Goal: Information Seeking & Learning: Check status

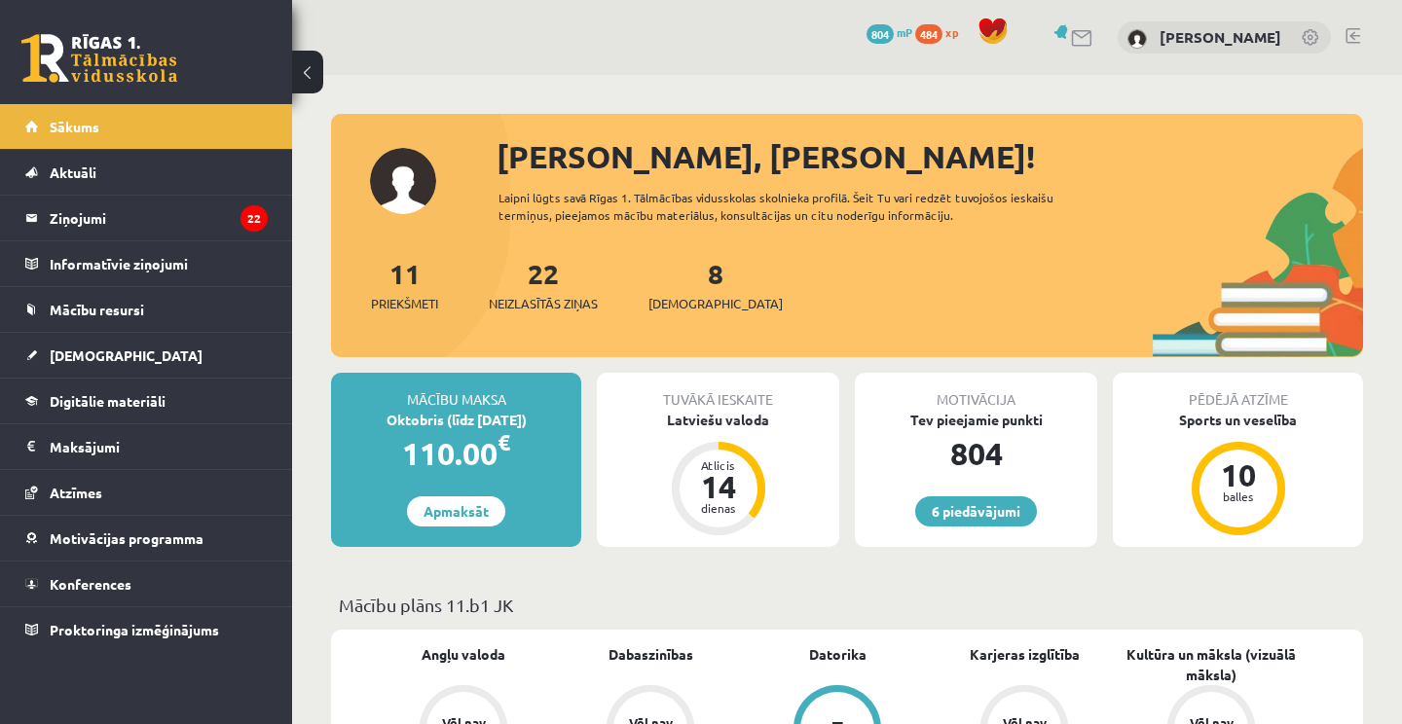
click at [115, 61] on link at bounding box center [99, 58] width 156 height 49
drag, startPoint x: 115, startPoint y: 61, endPoint x: 104, endPoint y: 58, distance: 11.1
click at [104, 58] on link at bounding box center [99, 58] width 156 height 49
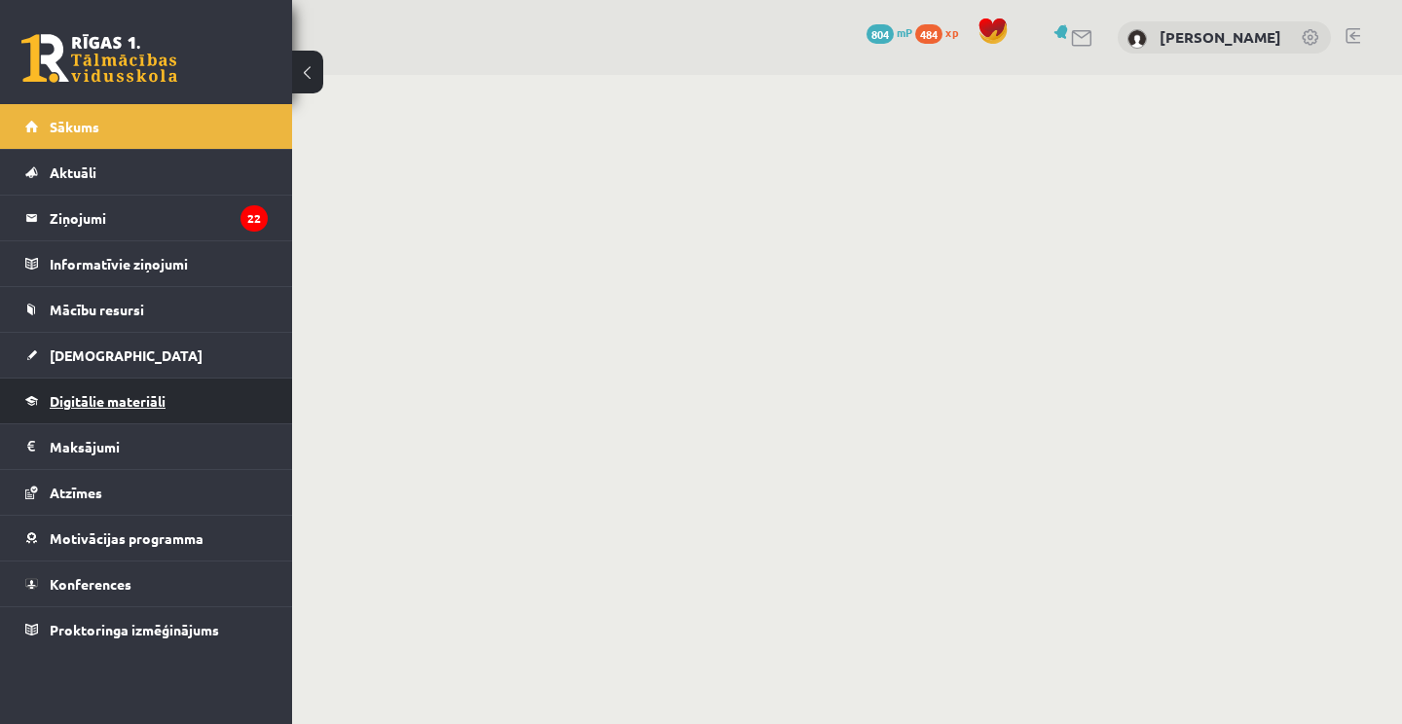
click at [68, 400] on span "Digitālie materiāli" at bounding box center [108, 401] width 116 height 18
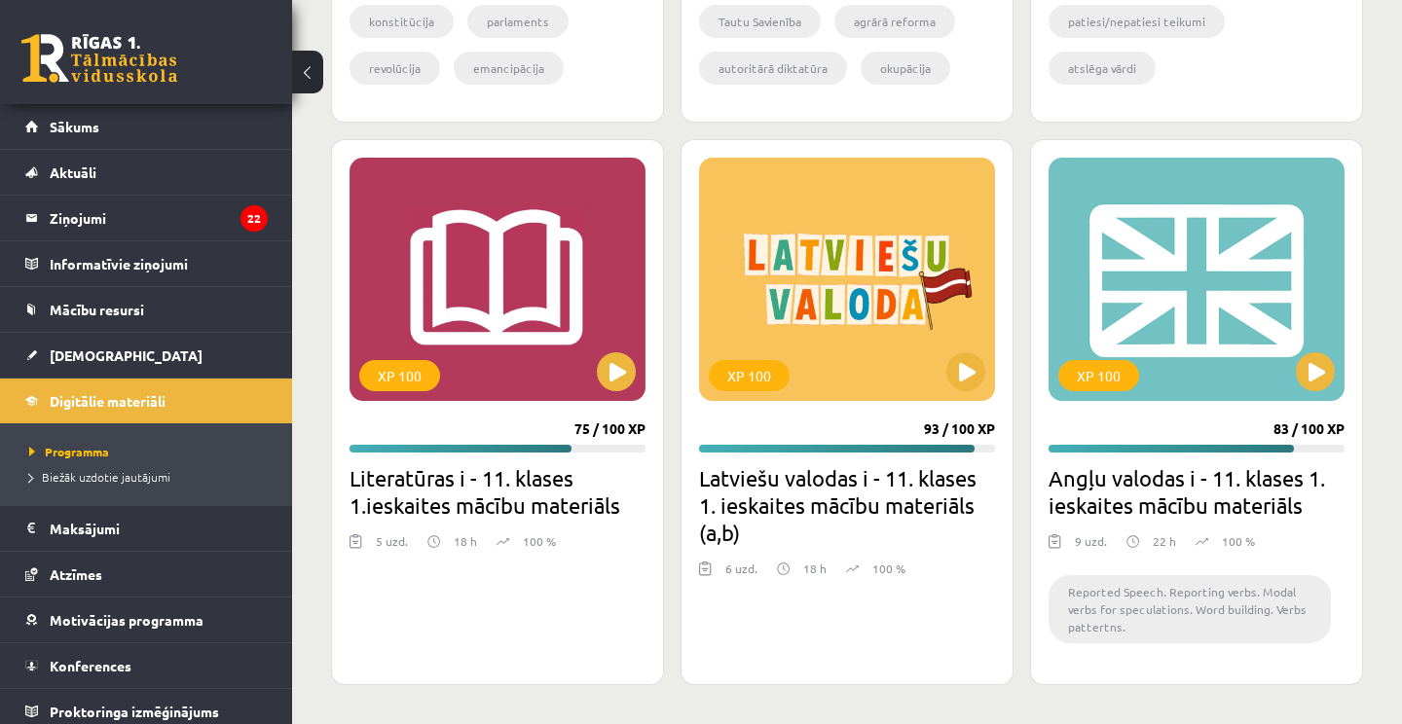
scroll to position [3460, 0]
click at [112, 352] on link "[DEMOGRAPHIC_DATA]" at bounding box center [146, 355] width 242 height 45
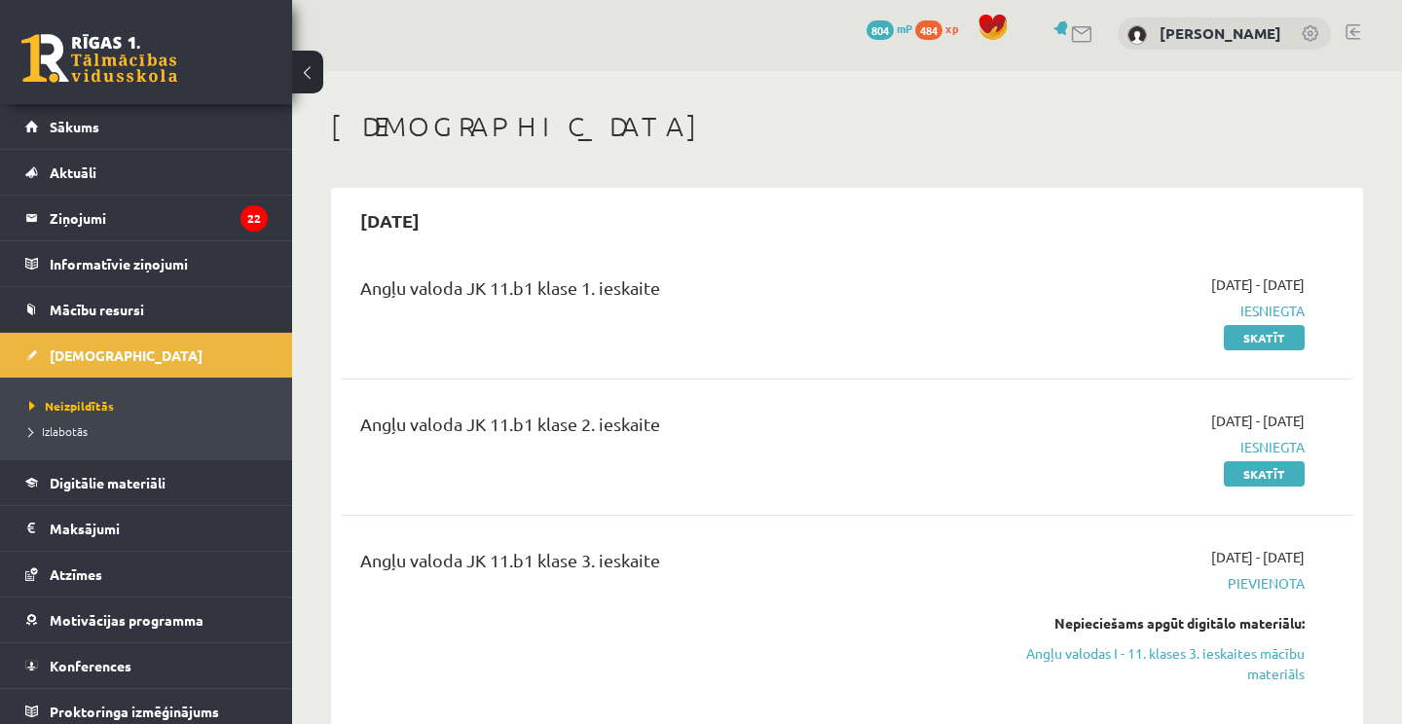
scroll to position [4, 0]
click at [1272, 463] on link "Skatīt" at bounding box center [1264, 474] width 81 height 25
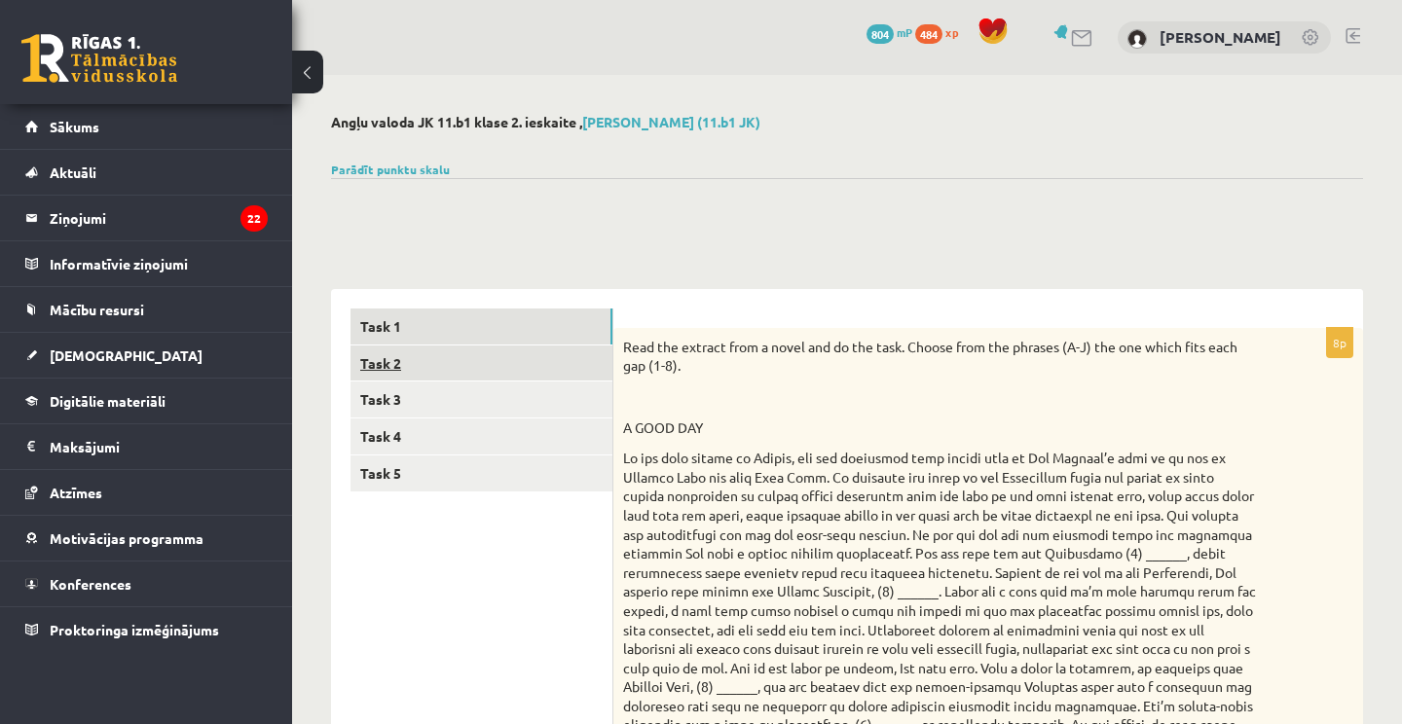
click at [406, 356] on link "Task 2" at bounding box center [482, 364] width 262 height 36
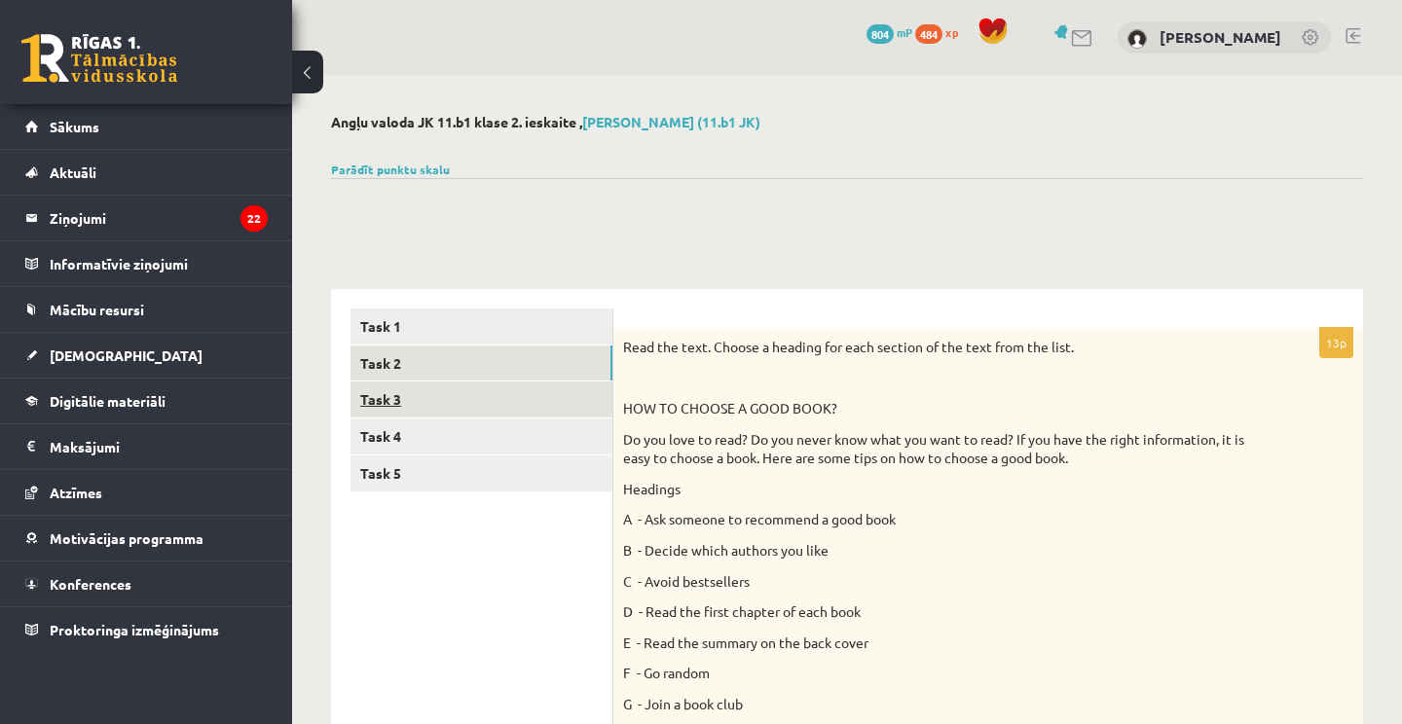
click at [404, 391] on link "Task 3" at bounding box center [482, 400] width 262 height 36
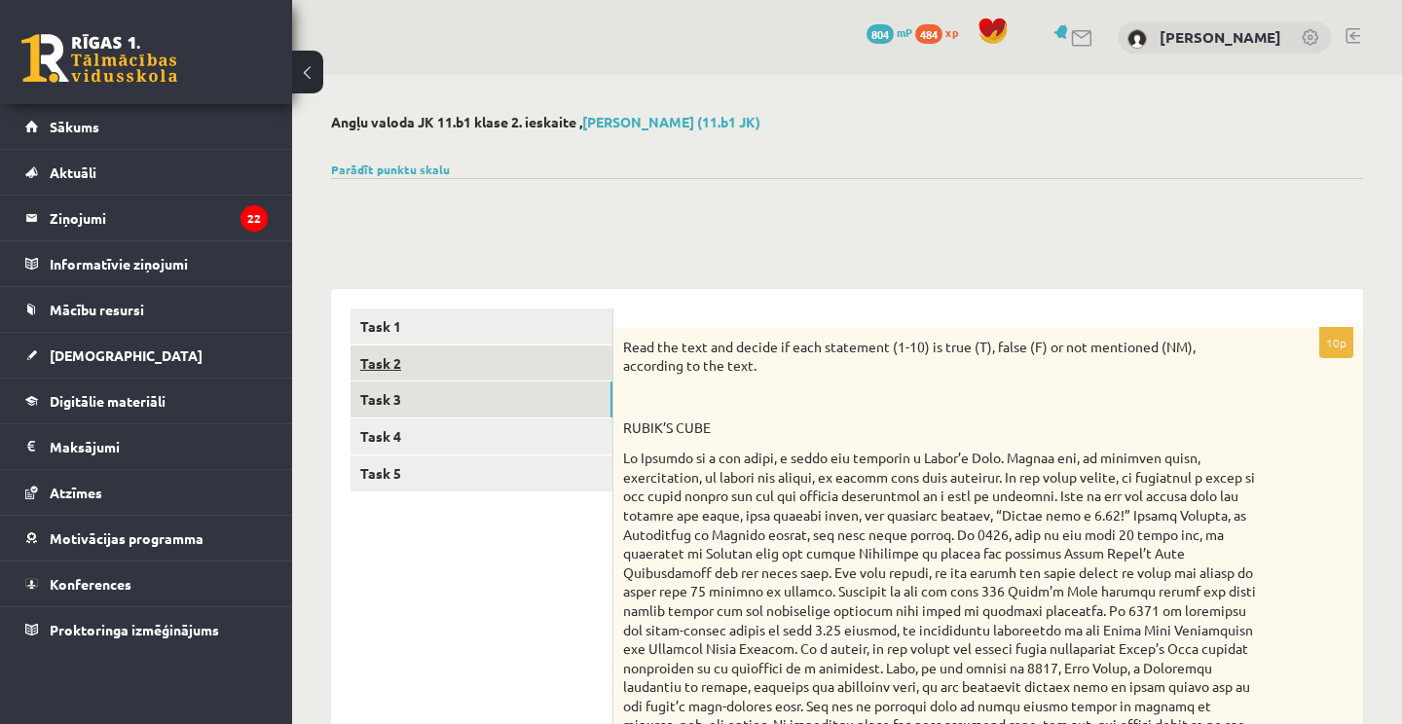
click at [466, 372] on link "Task 2" at bounding box center [482, 364] width 262 height 36
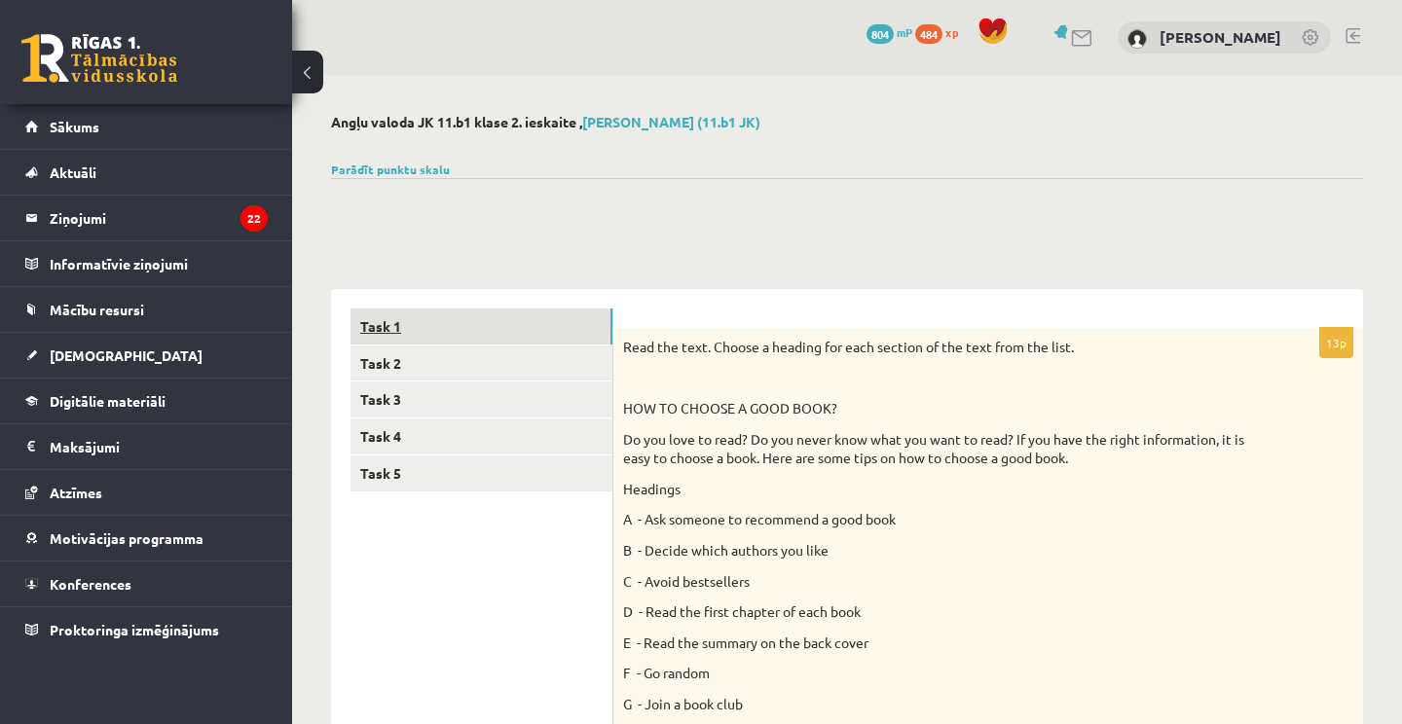
click at [500, 325] on link "Task 1" at bounding box center [482, 327] width 262 height 36
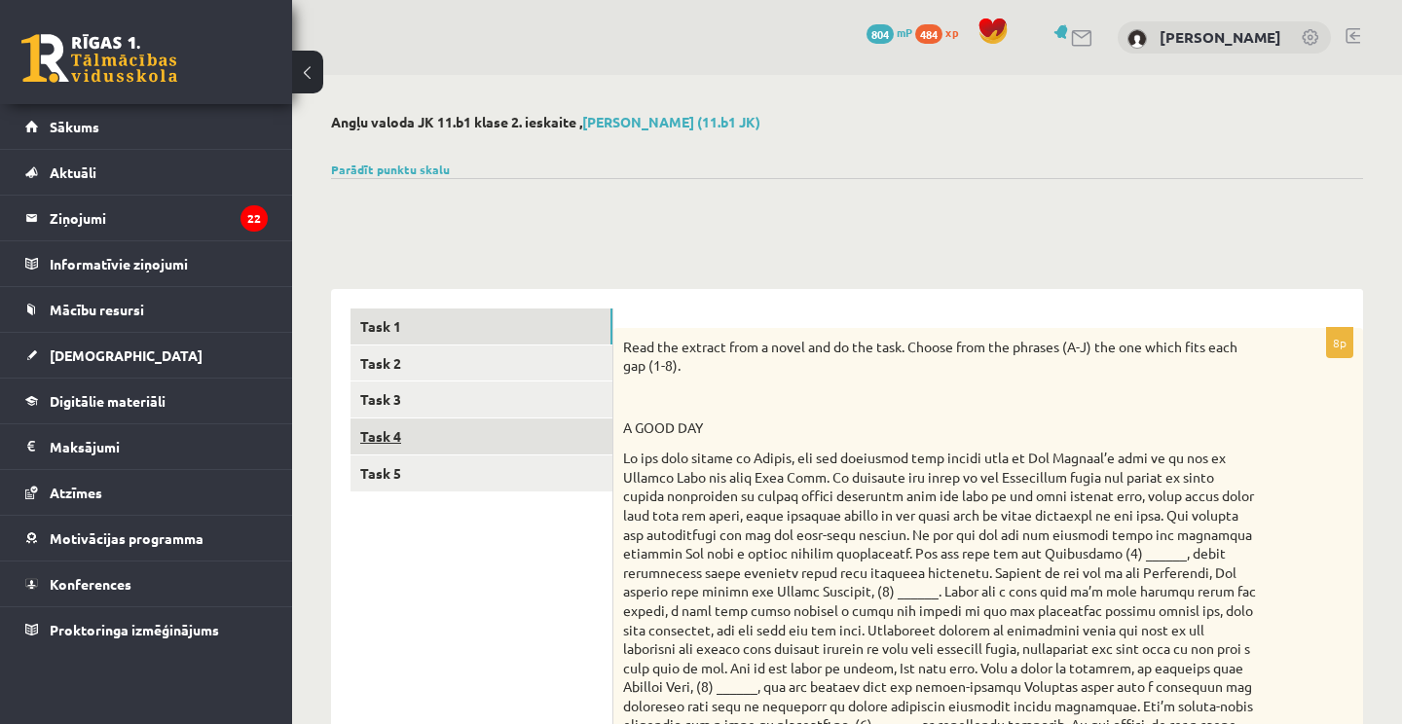
click at [434, 430] on link "Task 4" at bounding box center [482, 437] width 262 height 36
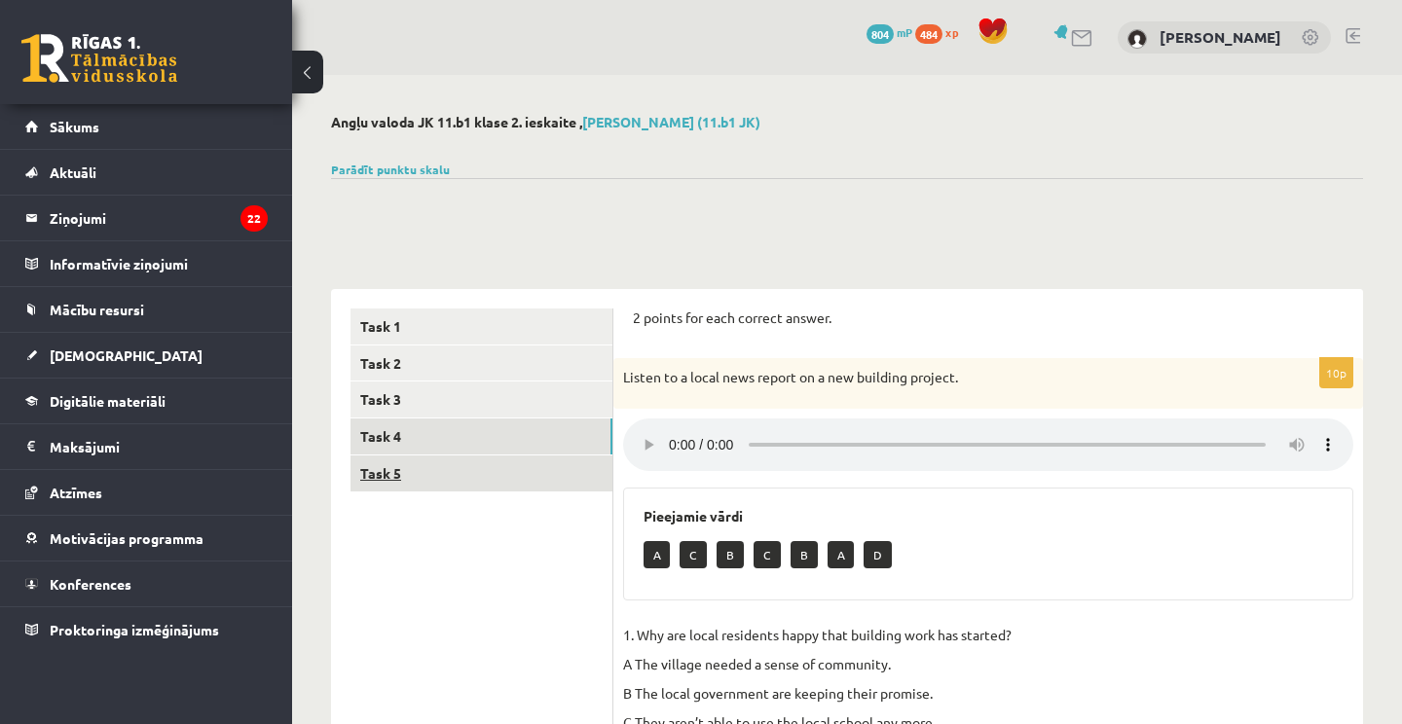
click at [462, 483] on link "Task 5" at bounding box center [482, 474] width 262 height 36
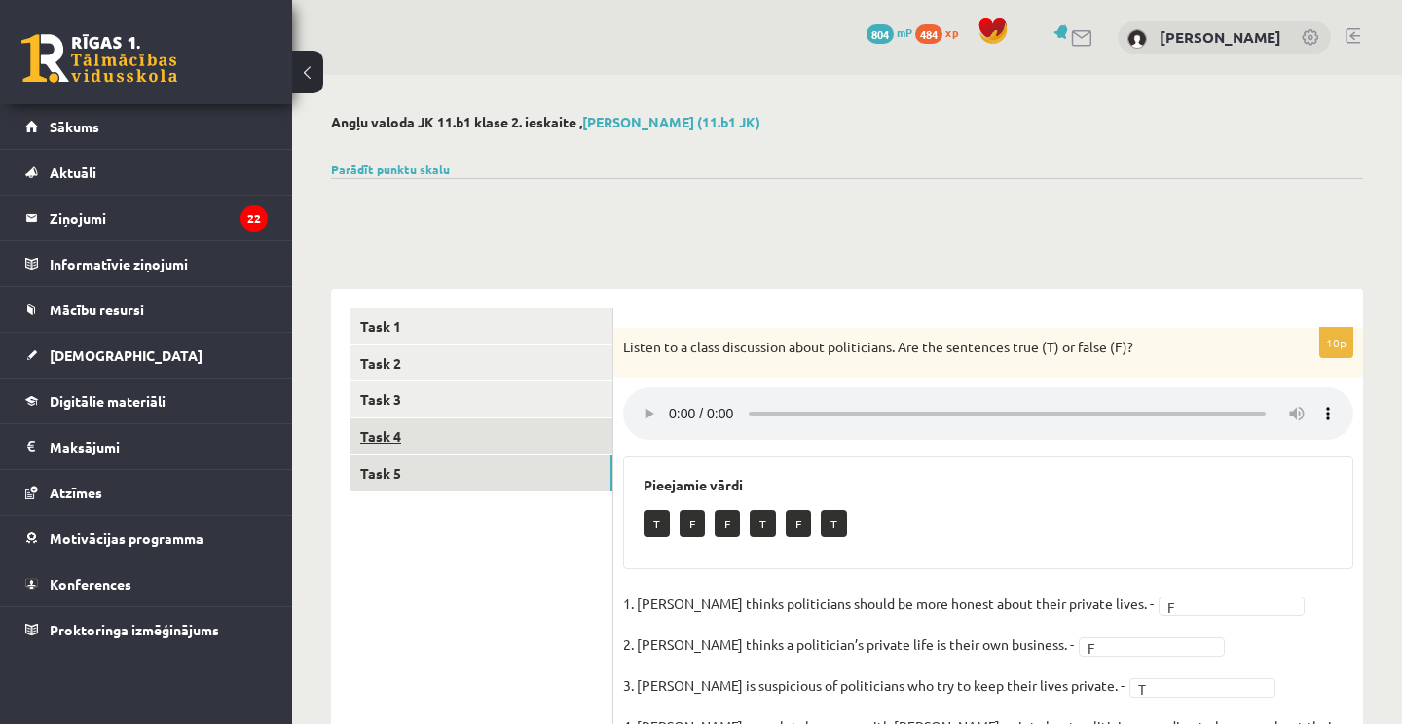
click at [468, 436] on link "Task 4" at bounding box center [482, 437] width 262 height 36
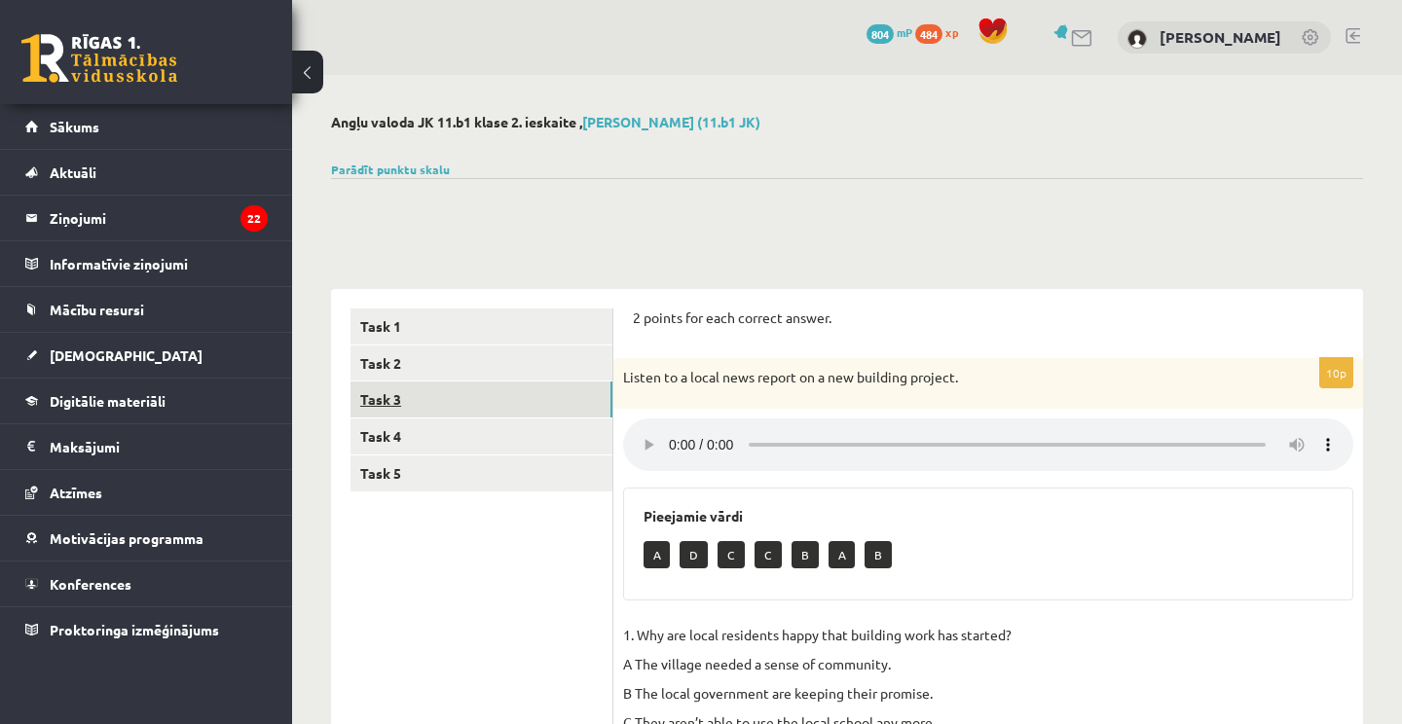
click at [458, 402] on link "Task 3" at bounding box center [482, 400] width 262 height 36
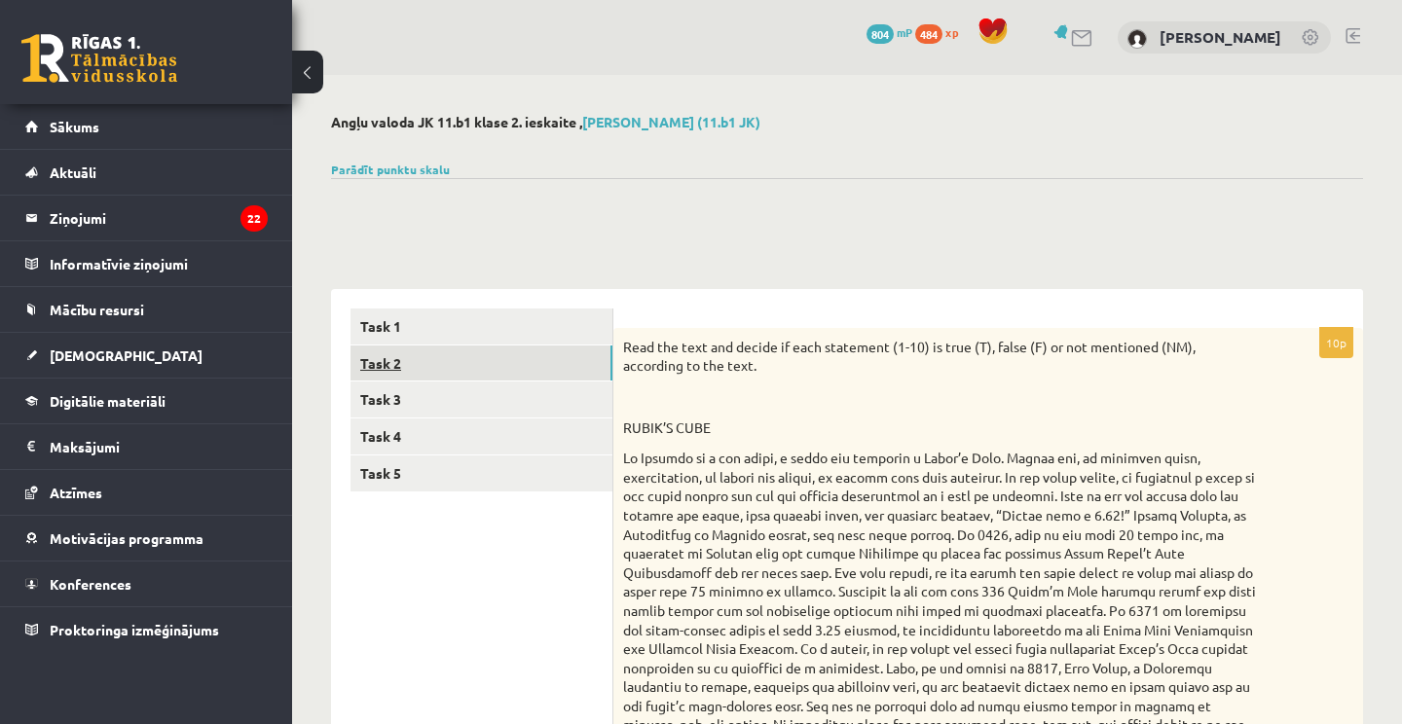
click at [428, 357] on link "Task 2" at bounding box center [482, 364] width 262 height 36
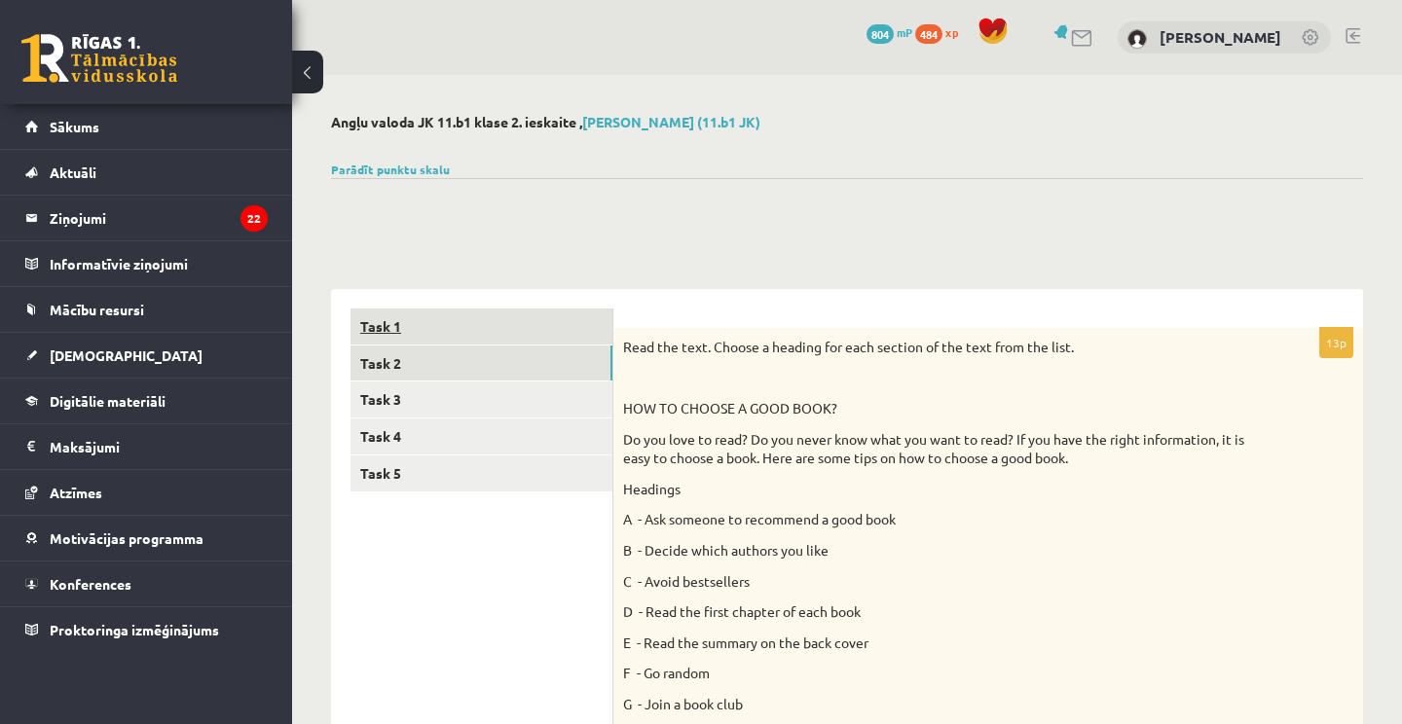
click at [426, 328] on link "Task 1" at bounding box center [482, 327] width 262 height 36
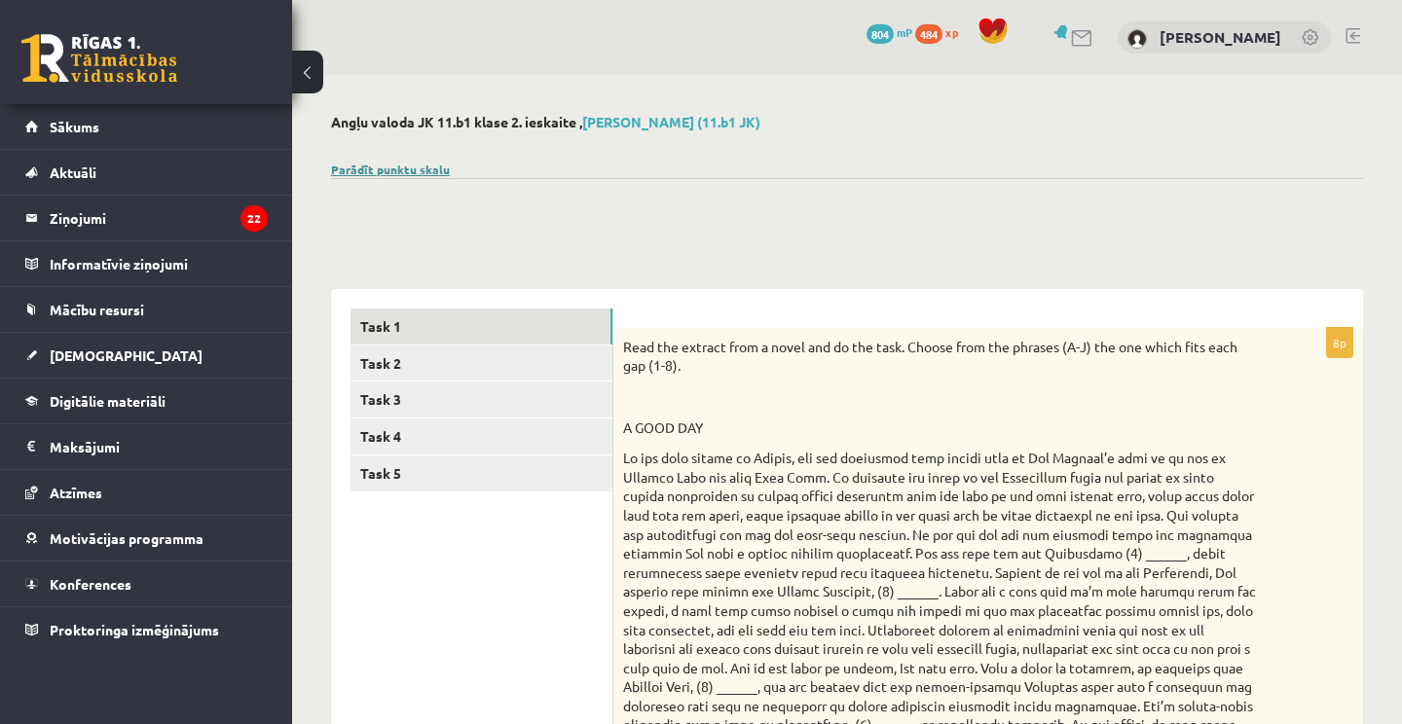
click at [363, 167] on link "Parādīt punktu skalu" at bounding box center [390, 170] width 119 height 16
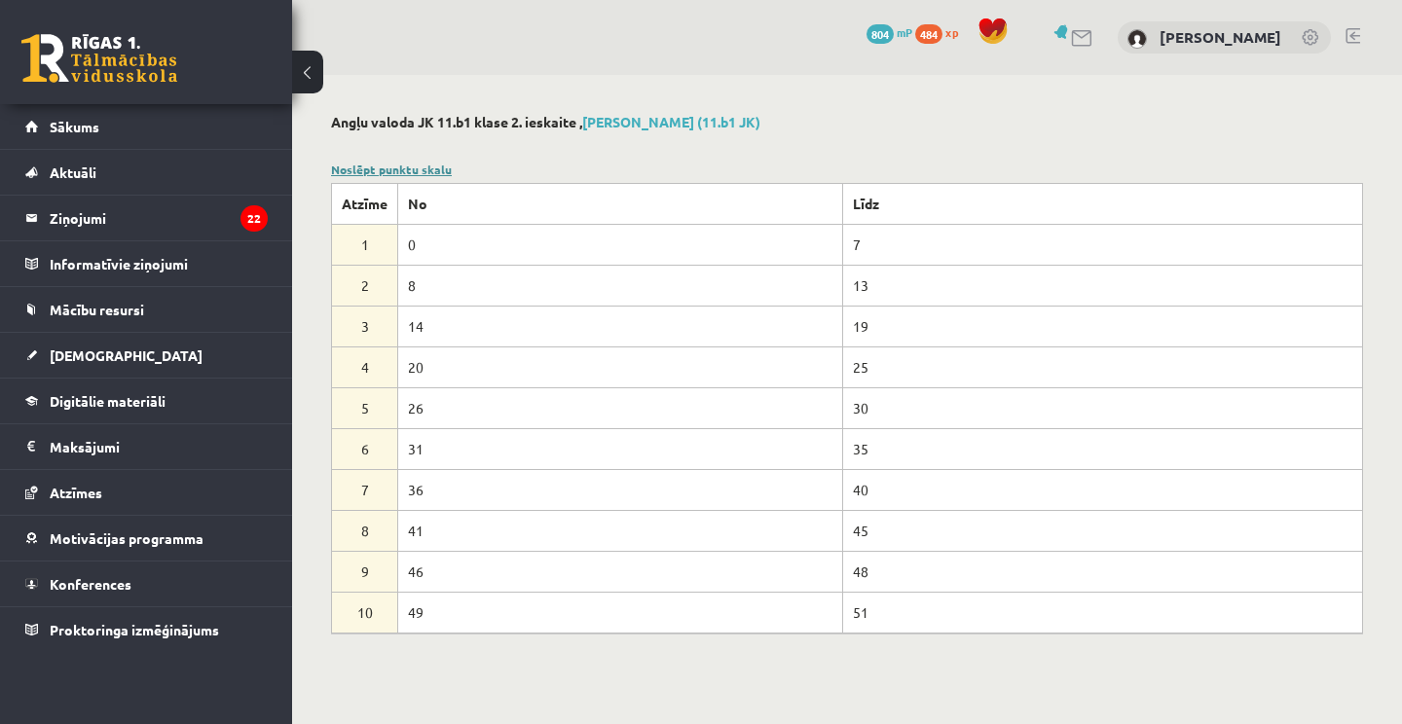
click at [363, 166] on link "Noslēpt punktu skalu" at bounding box center [391, 170] width 121 height 16
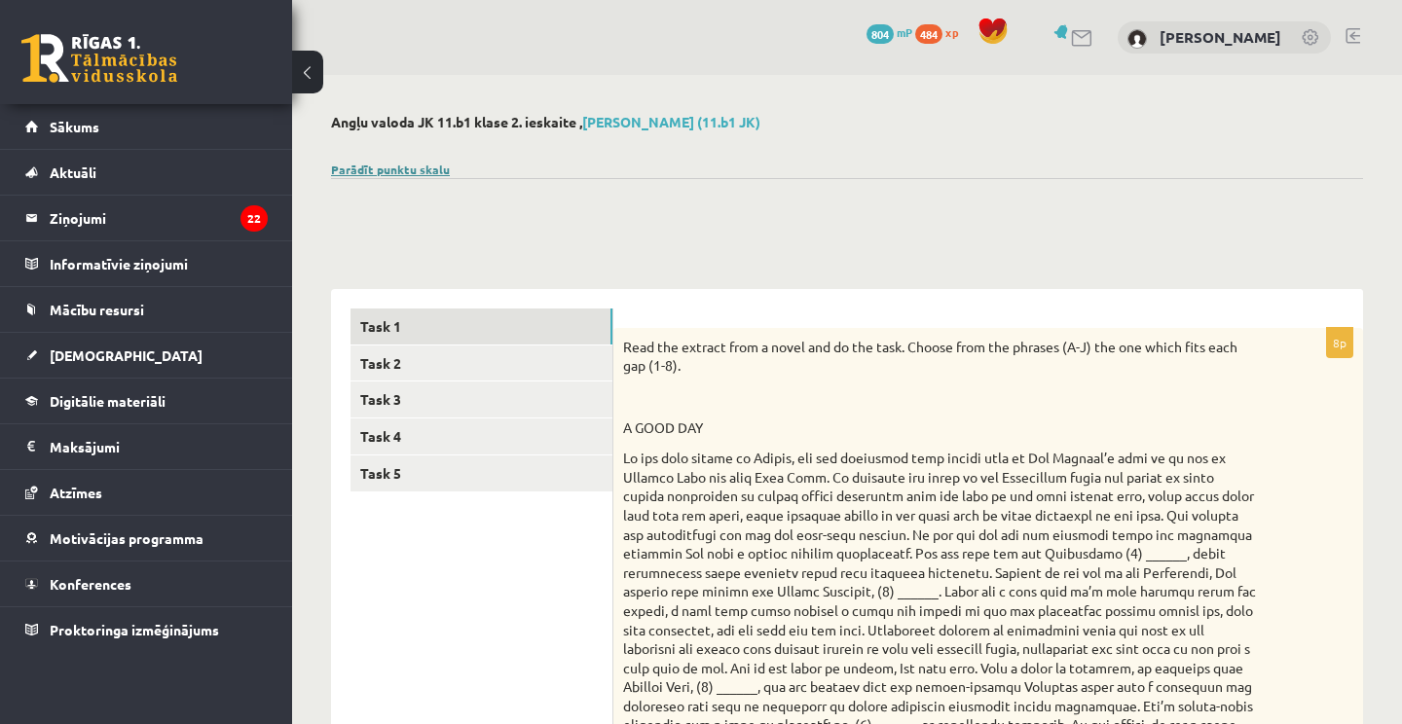
click at [363, 166] on link "Parādīt punktu skalu" at bounding box center [390, 170] width 119 height 16
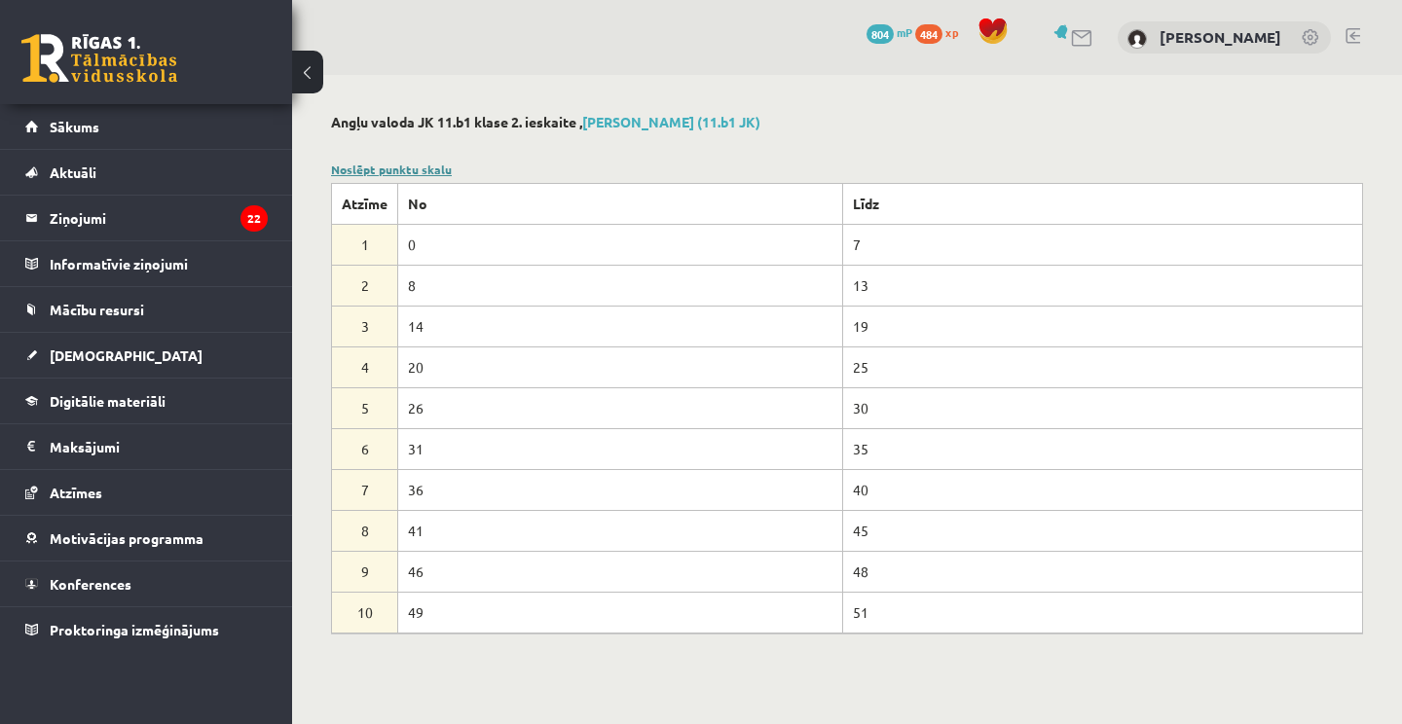
click at [365, 166] on link "Noslēpt punktu skalu" at bounding box center [391, 170] width 121 height 16
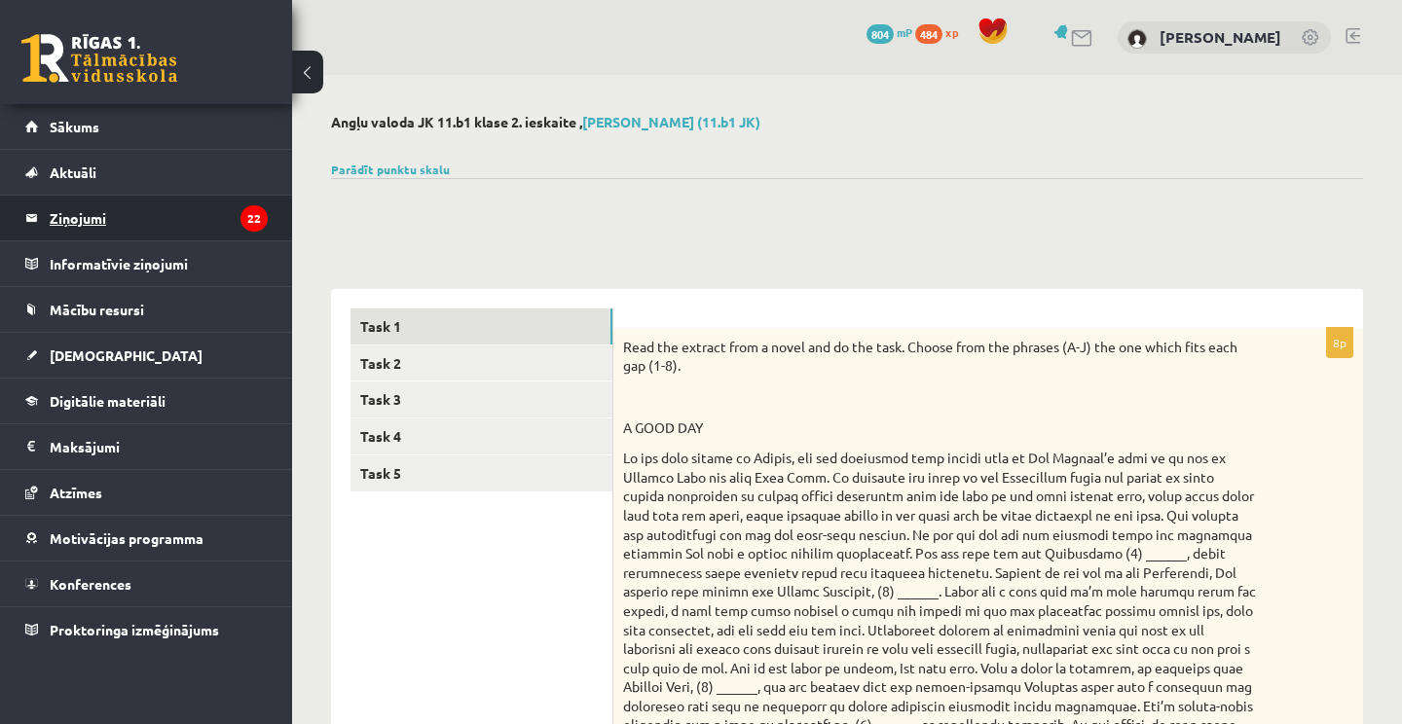
click at [109, 207] on legend "Ziņojumi 22" at bounding box center [159, 218] width 218 height 45
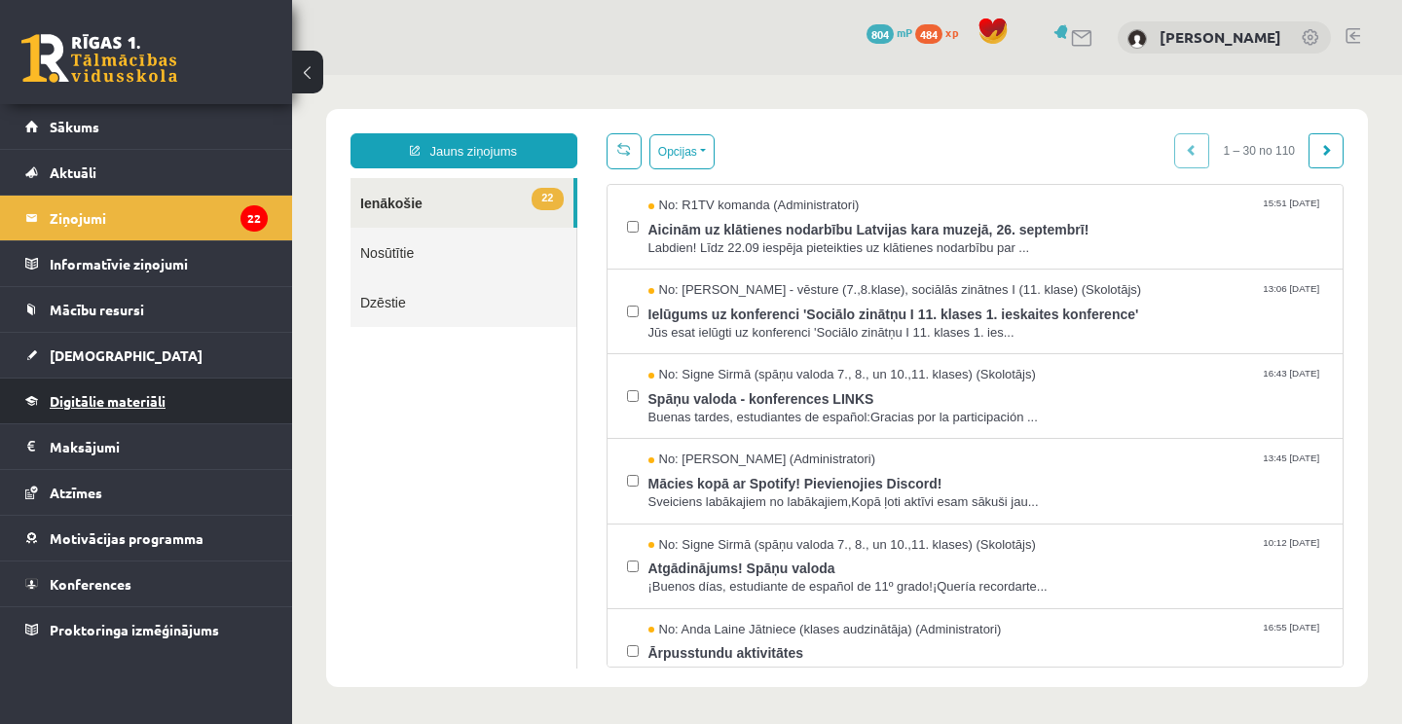
click at [148, 398] on span "Digitālie materiāli" at bounding box center [108, 401] width 116 height 18
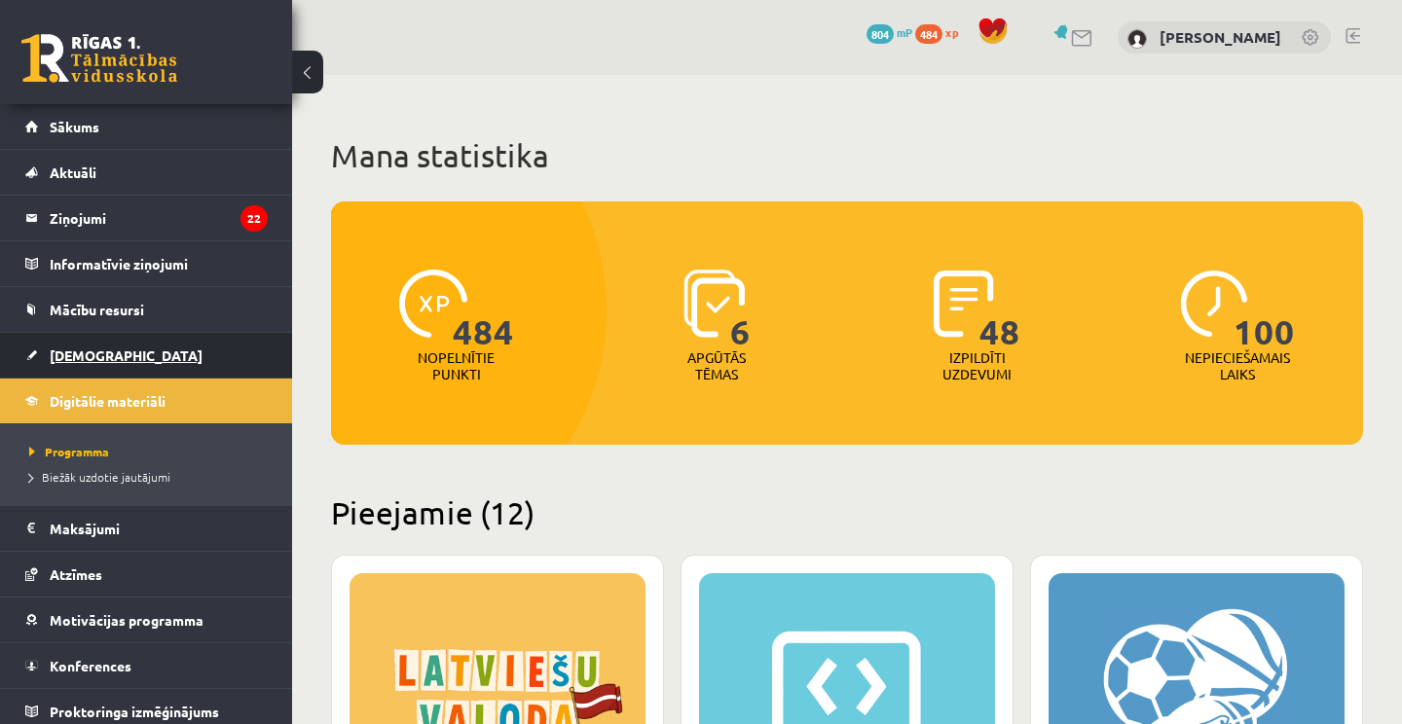
click at [84, 349] on span "[DEMOGRAPHIC_DATA]" at bounding box center [126, 356] width 153 height 18
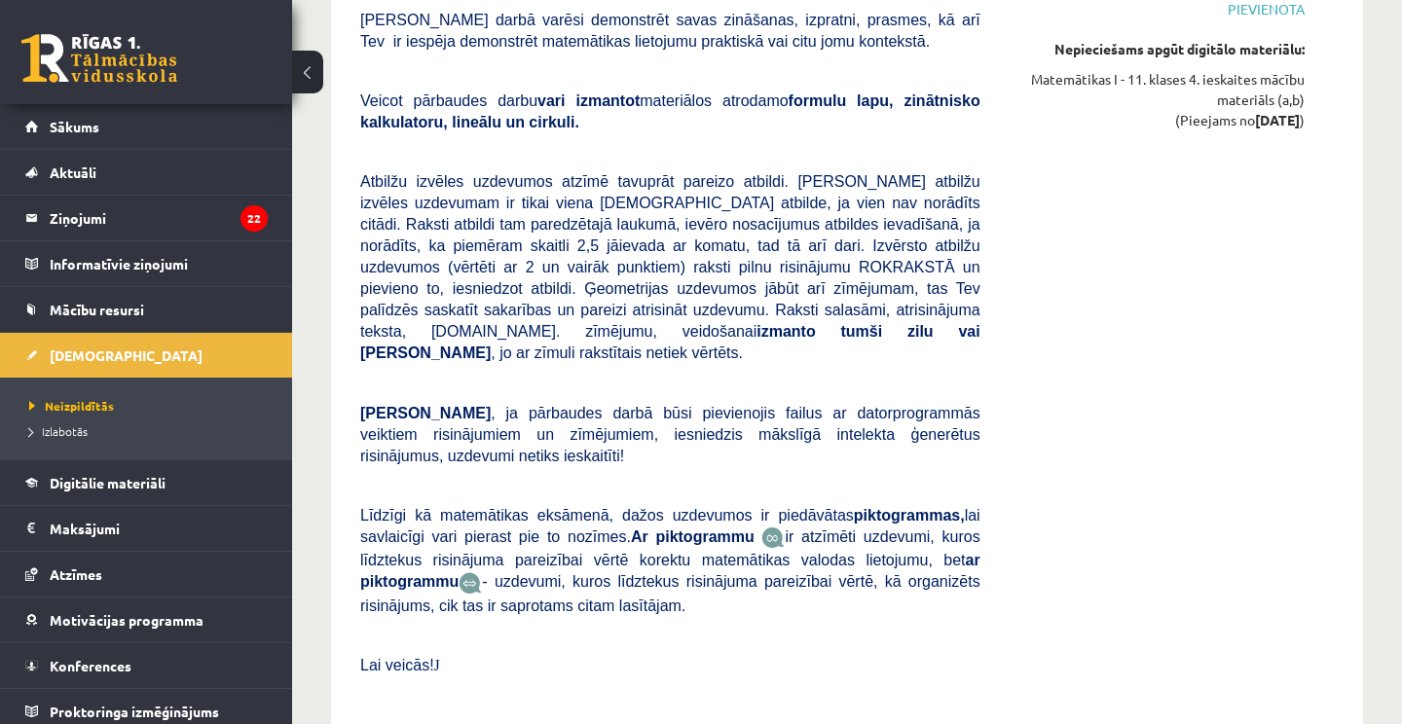
scroll to position [10685, 0]
